Goal: Navigation & Orientation: Find specific page/section

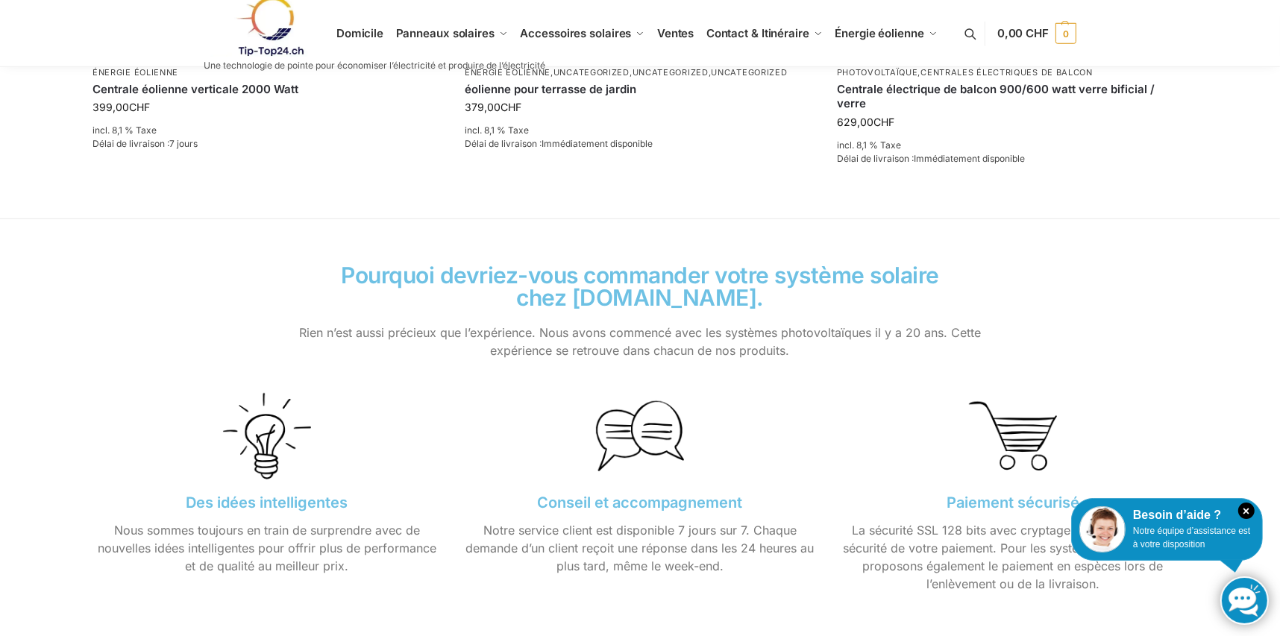
scroll to position [1367, 0]
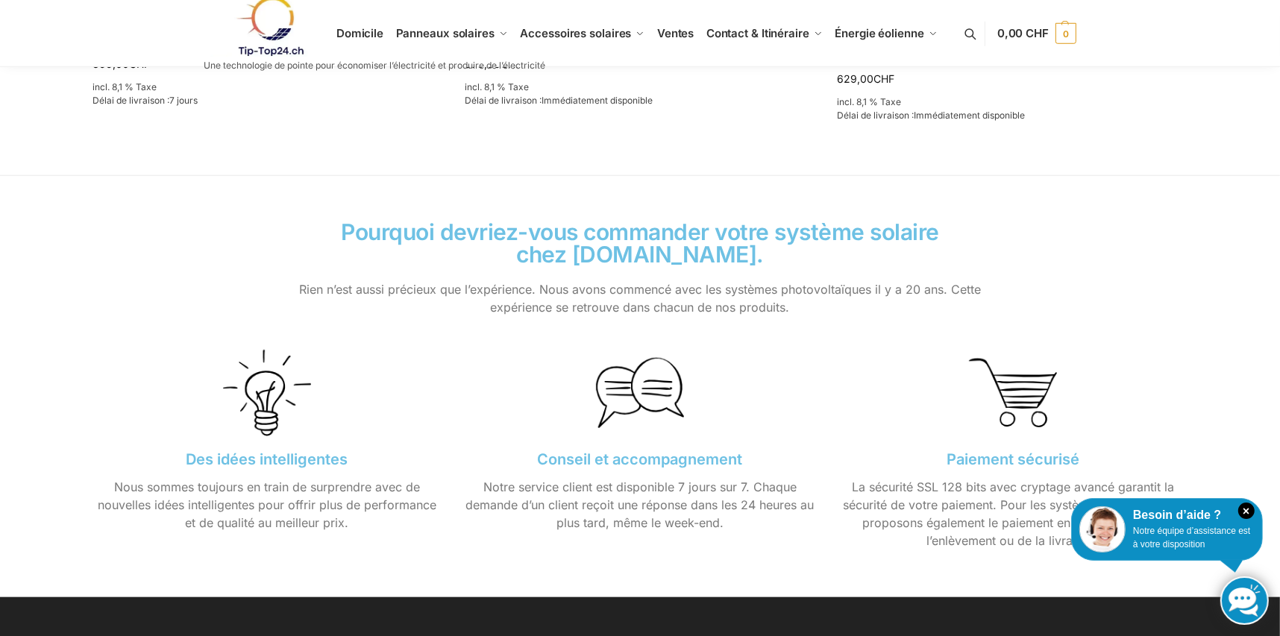
click at [360, 31] on link at bounding box center [375, 26] width 342 height 60
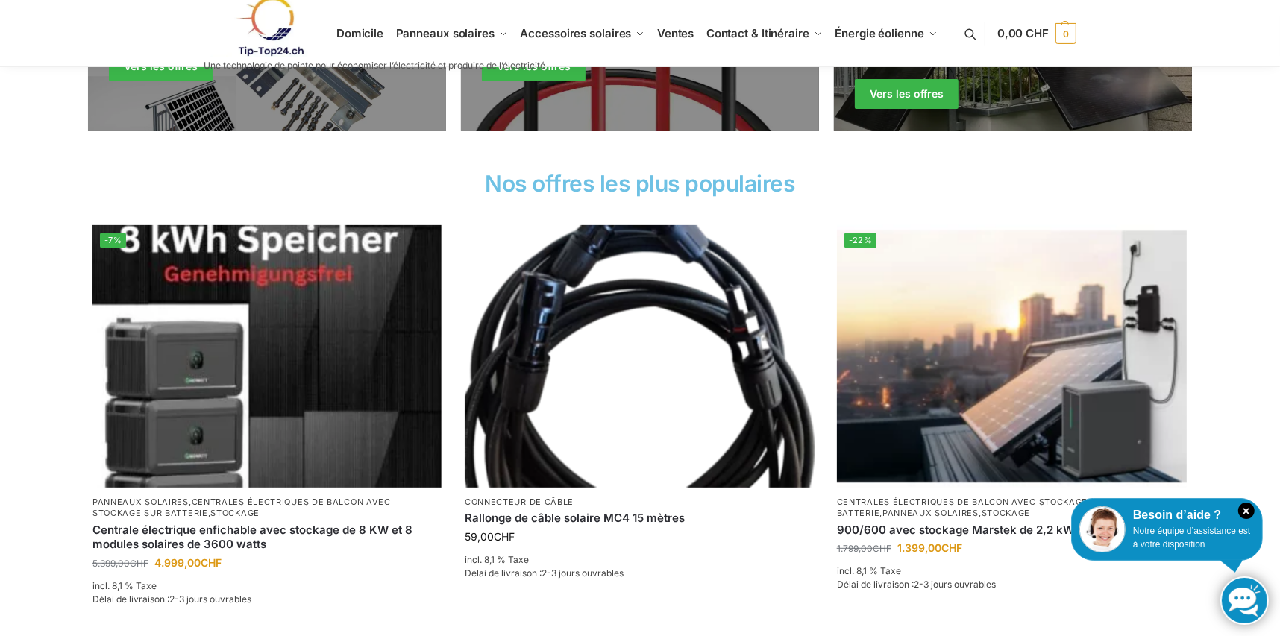
scroll to position [372, 0]
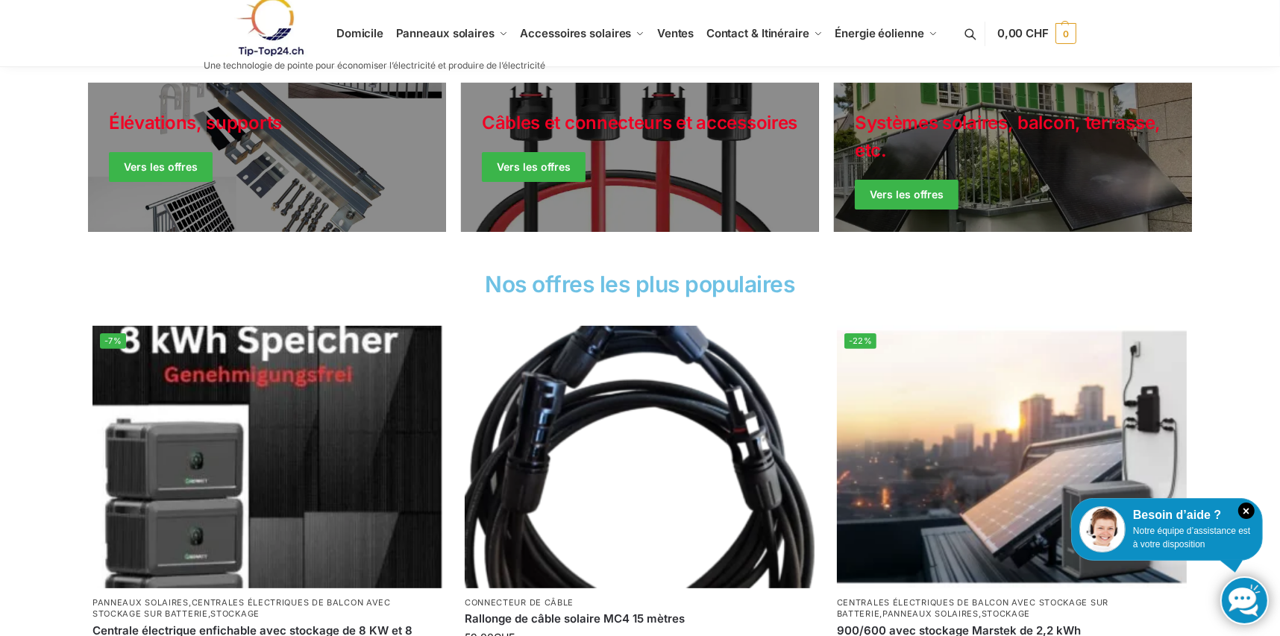
click at [461, 31] on link at bounding box center [375, 26] width 342 height 60
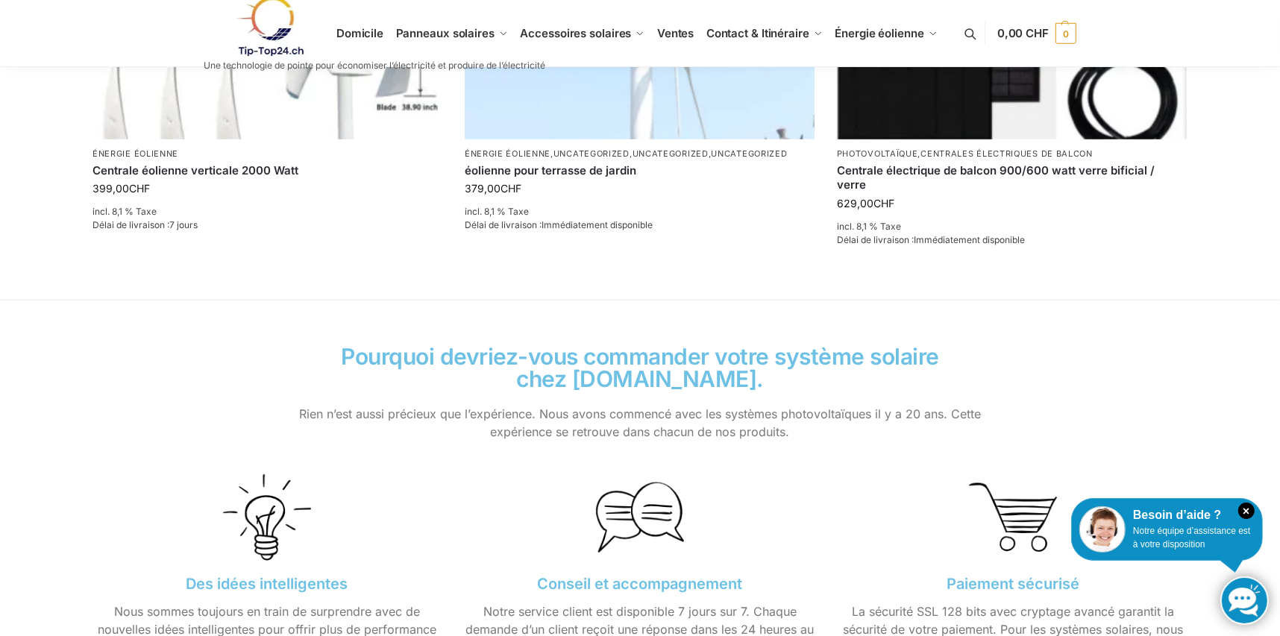
scroll to position [1367, 0]
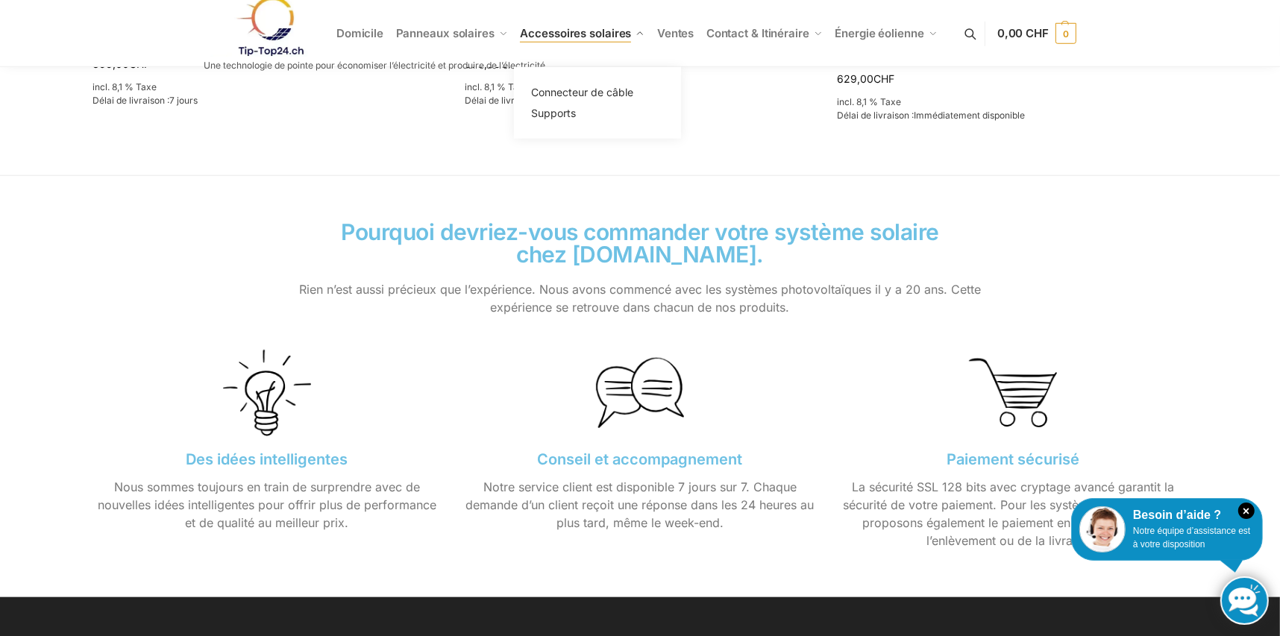
click at [603, 31] on span "Accessoires solaires" at bounding box center [575, 33] width 111 height 14
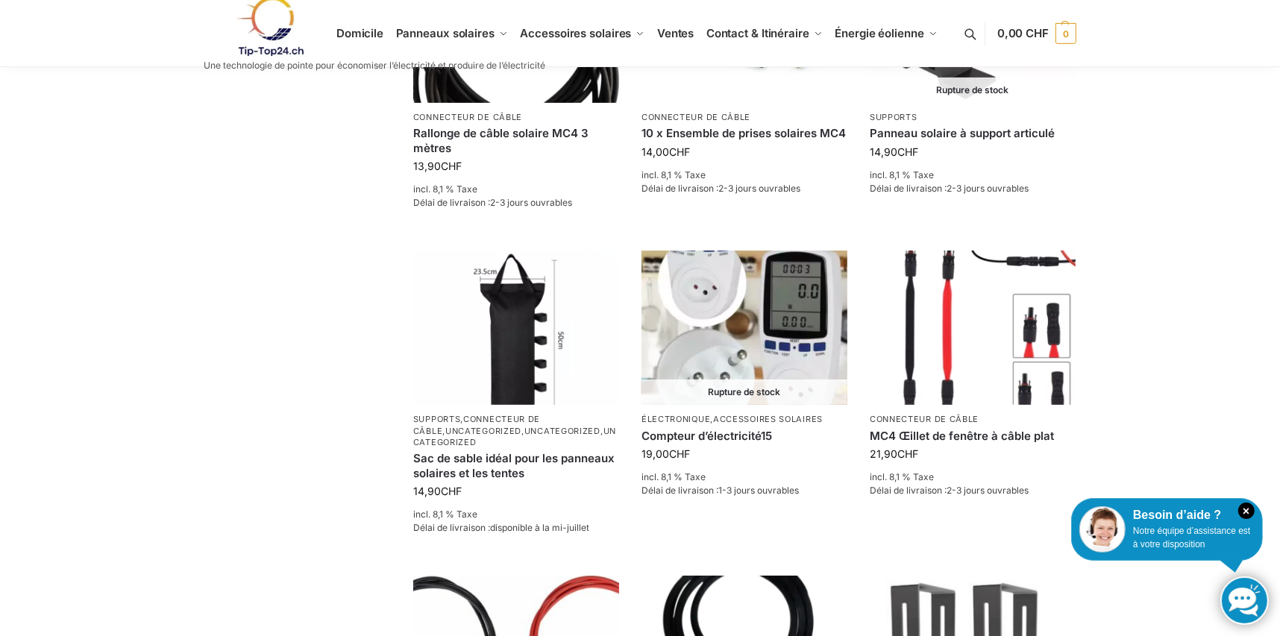
scroll to position [568, 0]
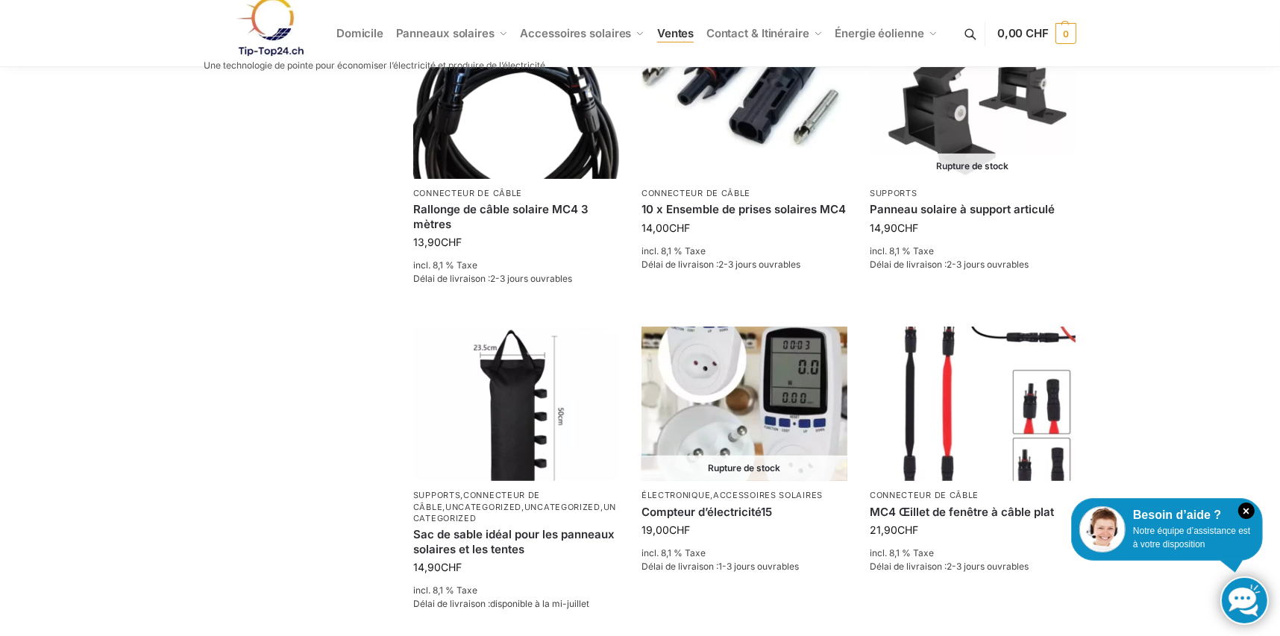
click at [666, 32] on span "Ventes" at bounding box center [675, 33] width 37 height 14
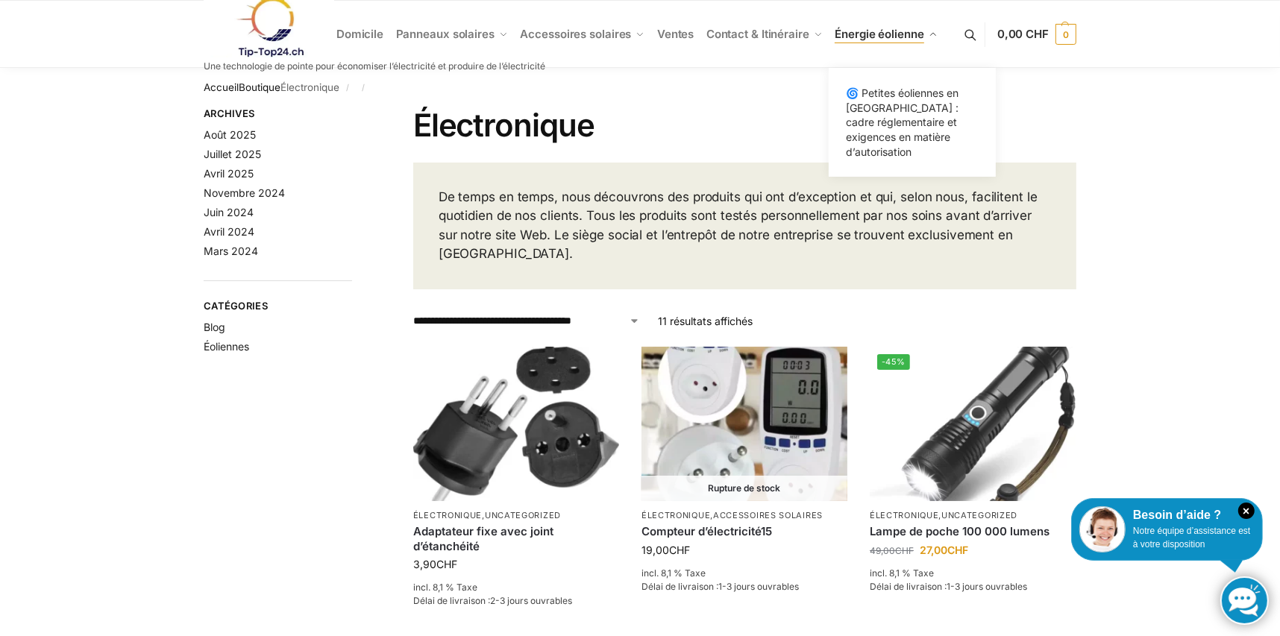
click at [852, 32] on span "Énergie éolienne" at bounding box center [879, 34] width 89 height 14
